Goal: Task Accomplishment & Management: Use online tool/utility

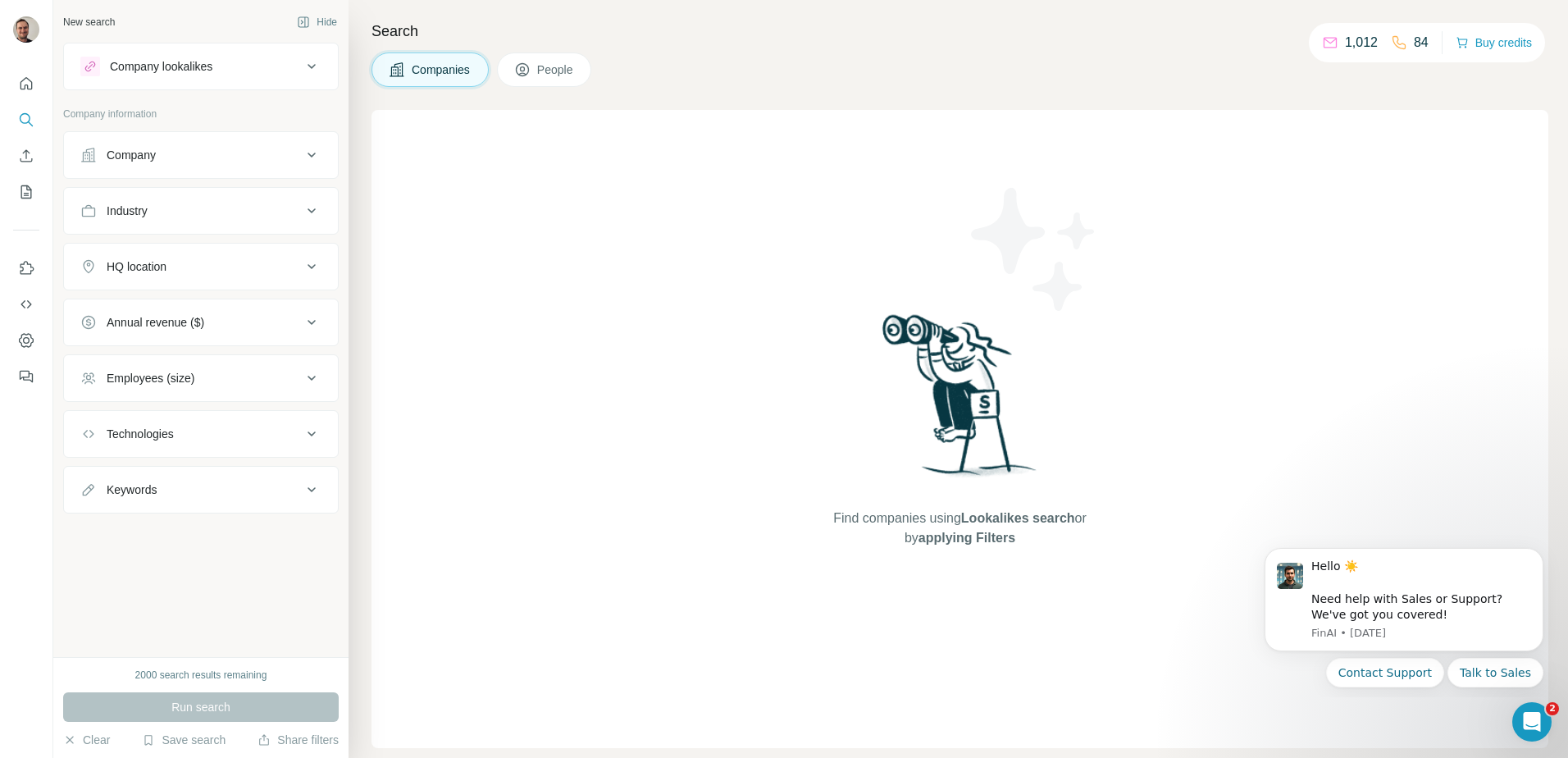
click at [210, 165] on button "Company" at bounding box center [200, 155] width 274 height 39
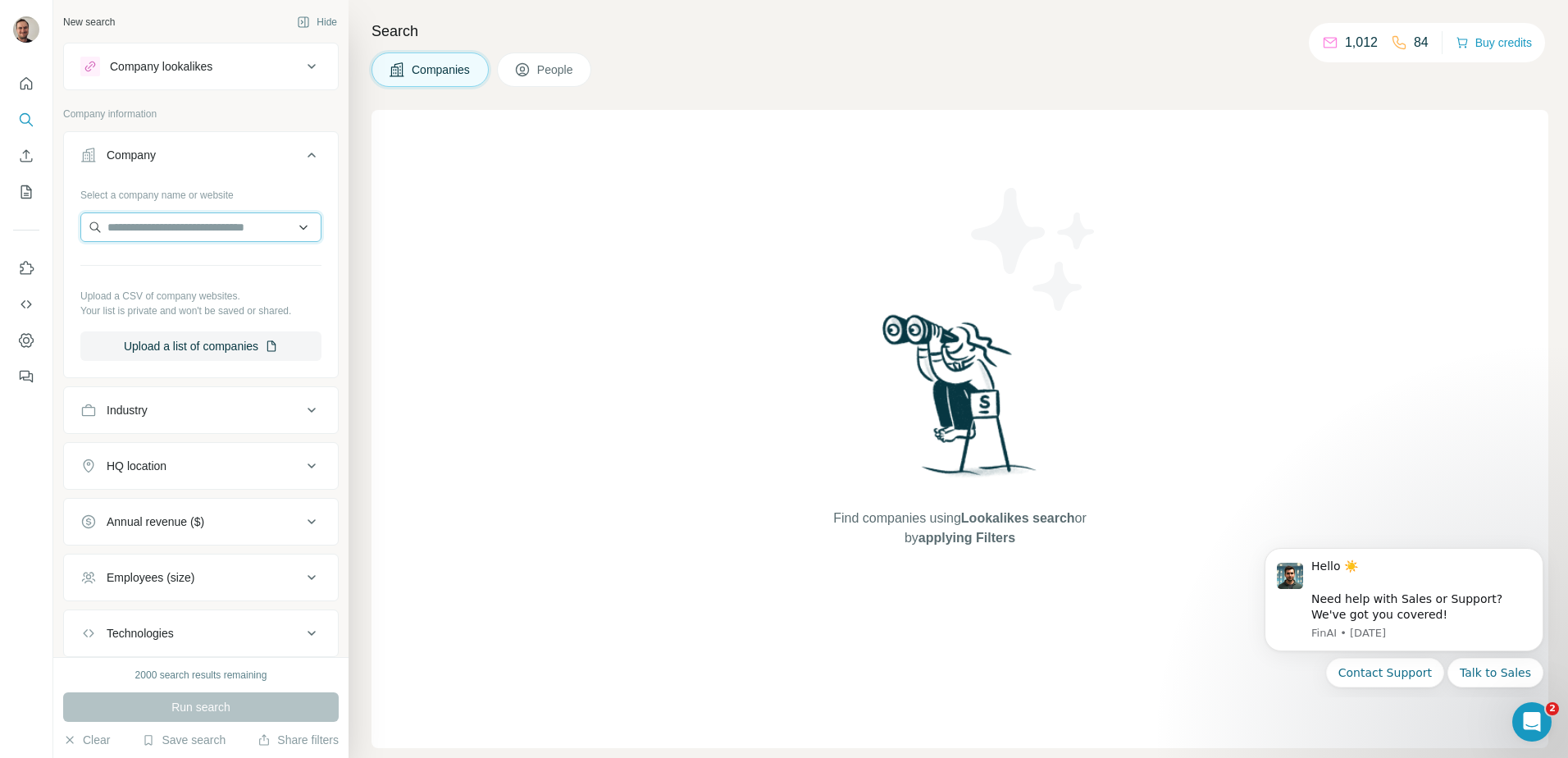
click at [189, 229] on input "text" at bounding box center [201, 227] width 241 height 30
type input "**********"
click at [196, 262] on p "Das E-Bureau GmbH" at bounding box center [180, 264] width 109 height 16
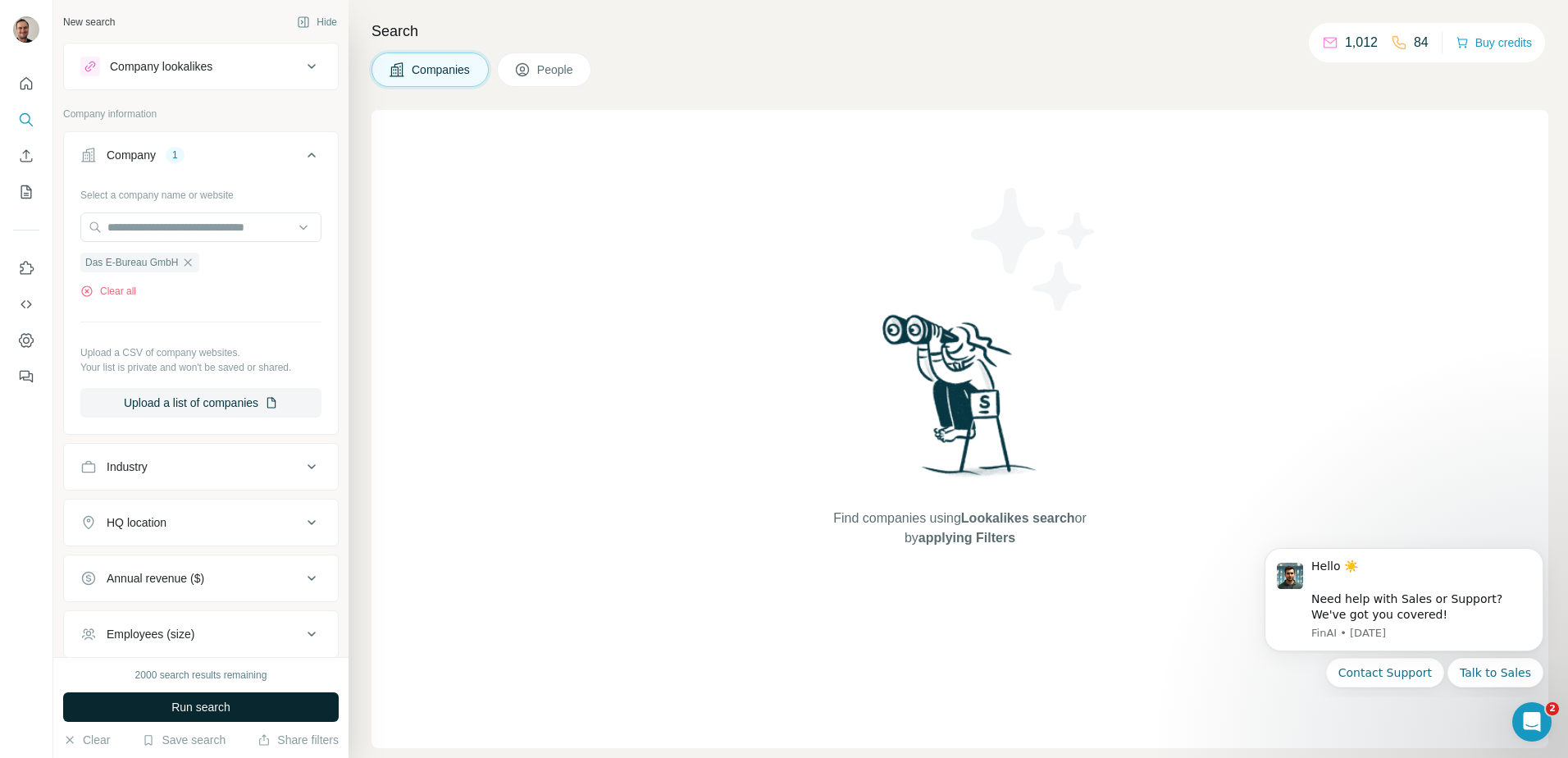
click at [187, 707] on span "Run search" at bounding box center [200, 707] width 59 height 16
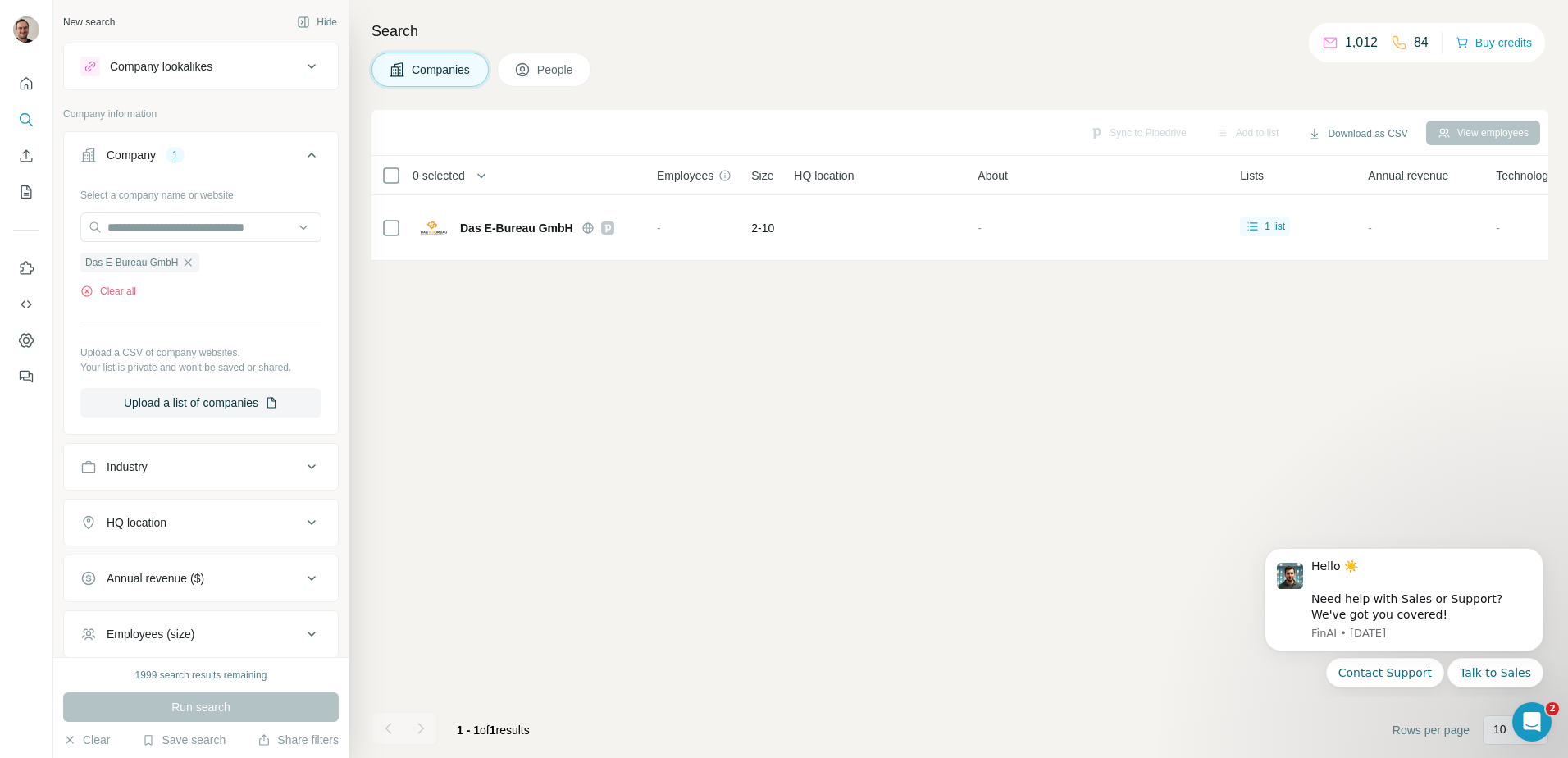
click at [543, 60] on button "People" at bounding box center [543, 70] width 95 height 35
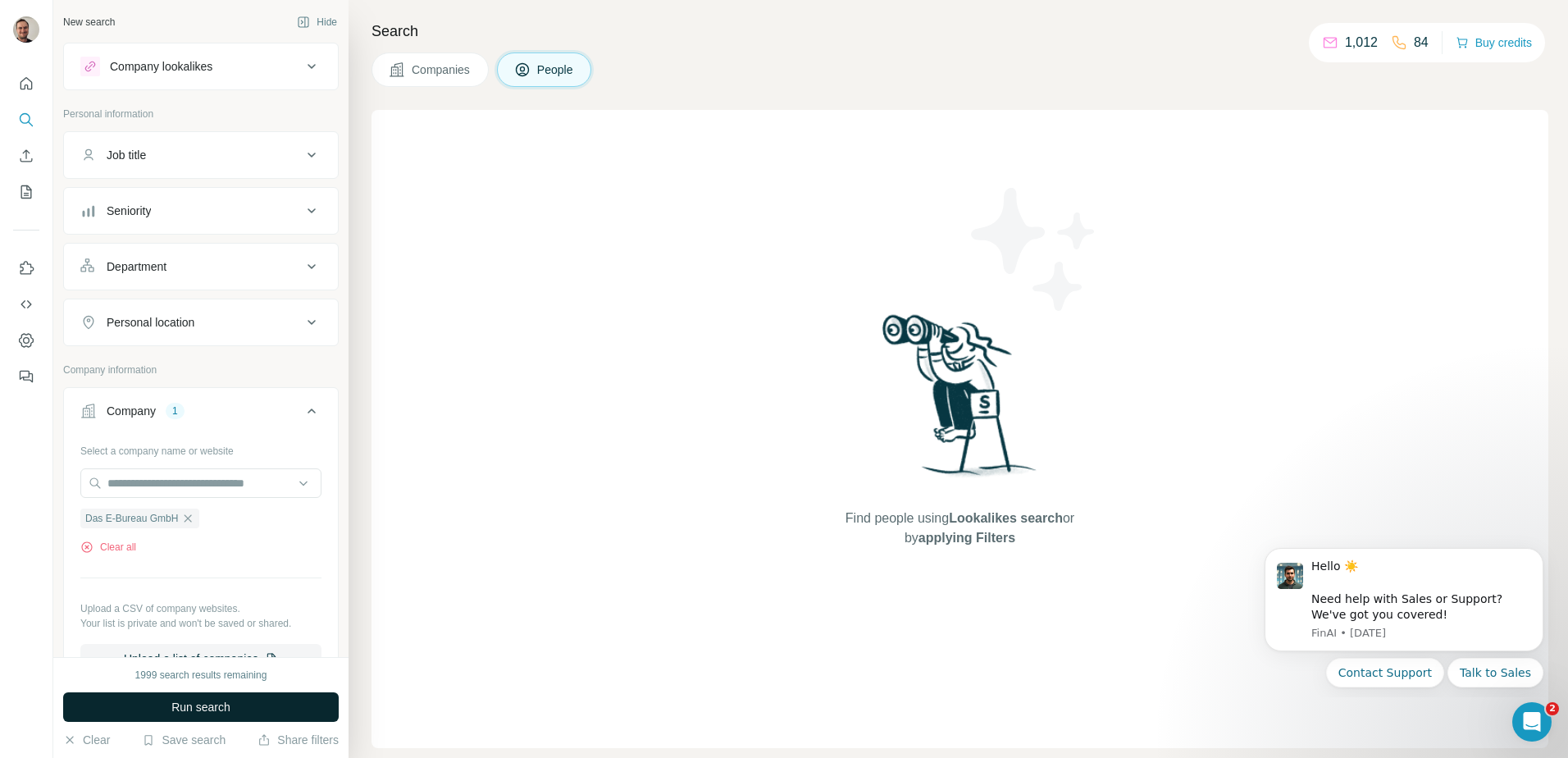
click at [244, 705] on button "Run search" at bounding box center [200, 707] width 275 height 30
click at [459, 63] on span "Companies" at bounding box center [442, 70] width 60 height 16
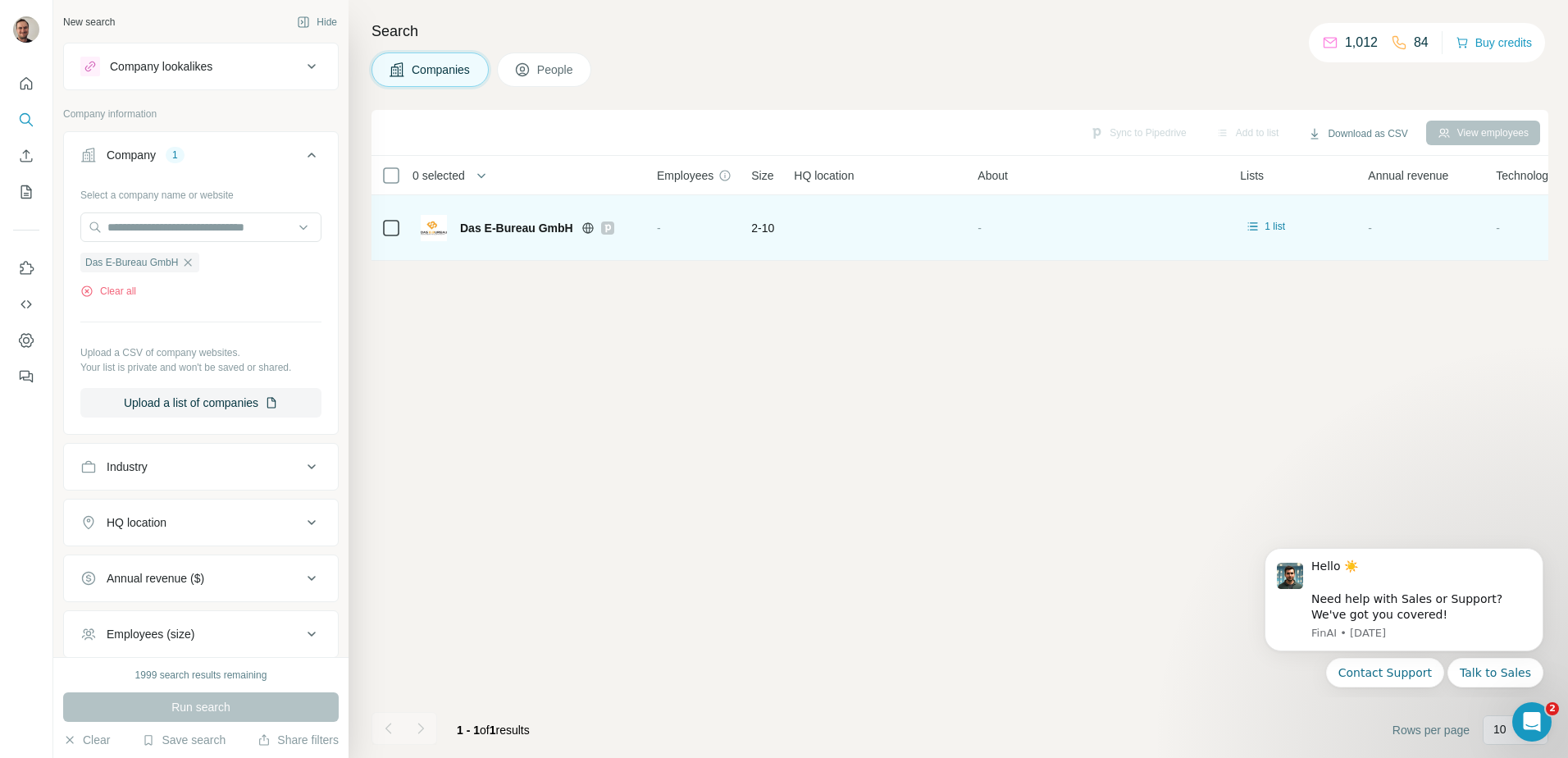
drag, startPoint x: 482, startPoint y: 212, endPoint x: 484, endPoint y: 224, distance: 12.2
click at [482, 215] on div "Das E-Bureau GmbH" at bounding box center [528, 227] width 216 height 45
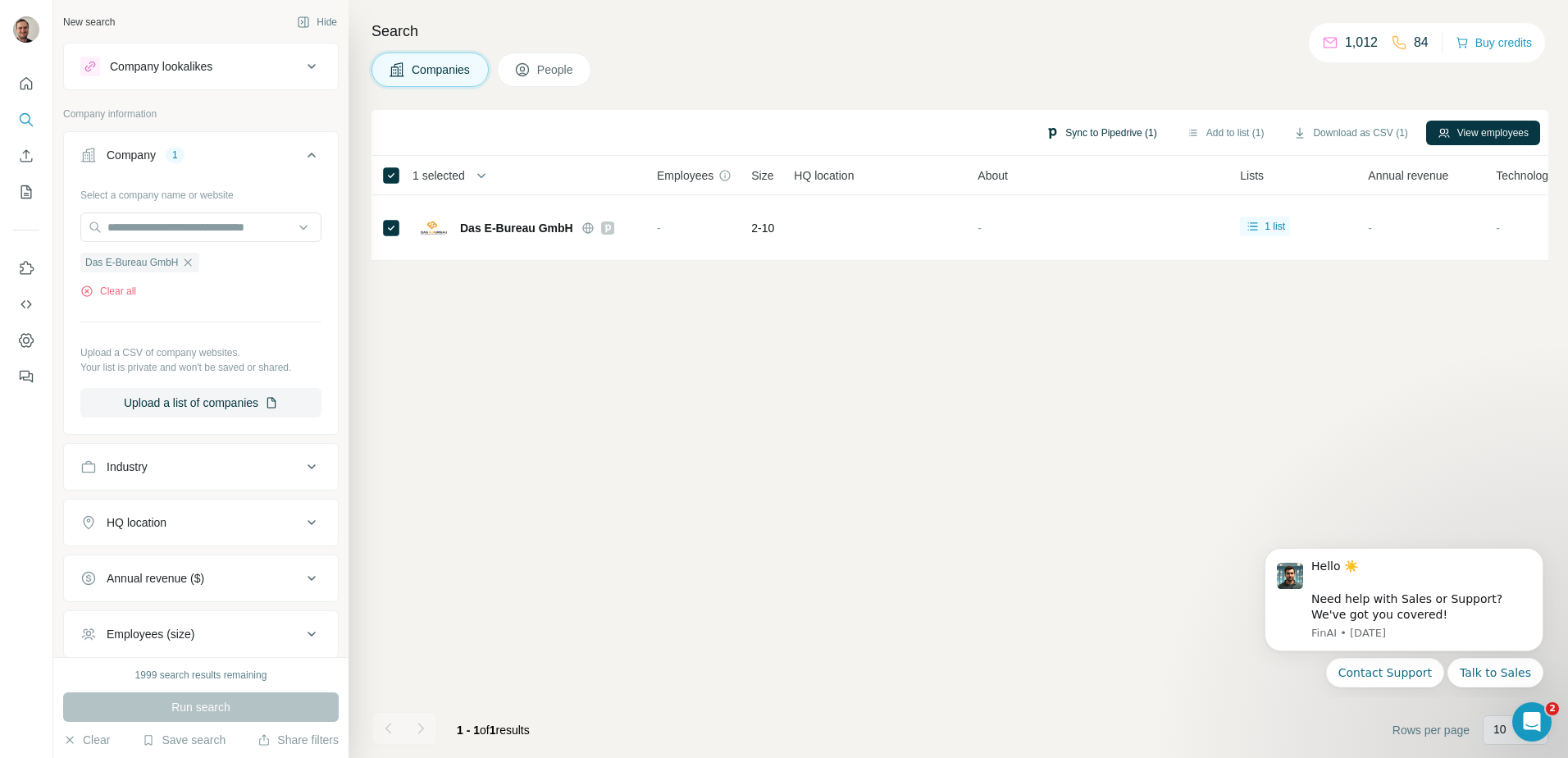
click at [1053, 137] on button "Sync to Pipedrive (1)" at bounding box center [1100, 133] width 134 height 25
click at [1067, 253] on button "Sync to Pipedrive" at bounding box center [1057, 254] width 182 height 33
